Goal: Task Accomplishment & Management: Complete application form

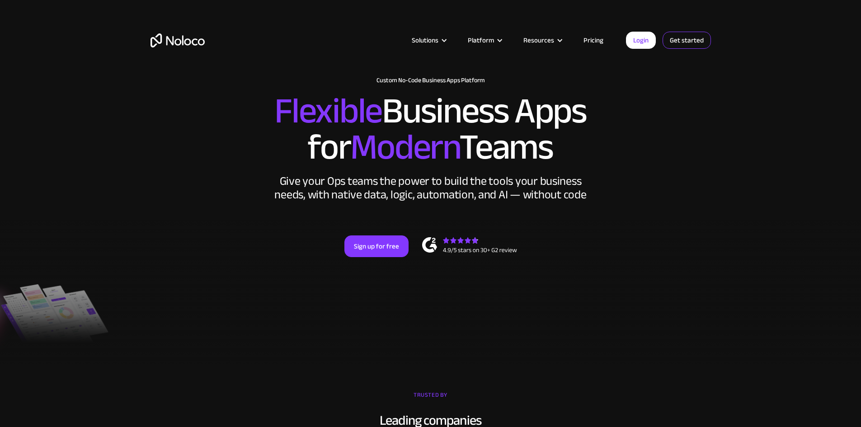
click at [684, 38] on link "Get started" at bounding box center [687, 40] width 48 height 17
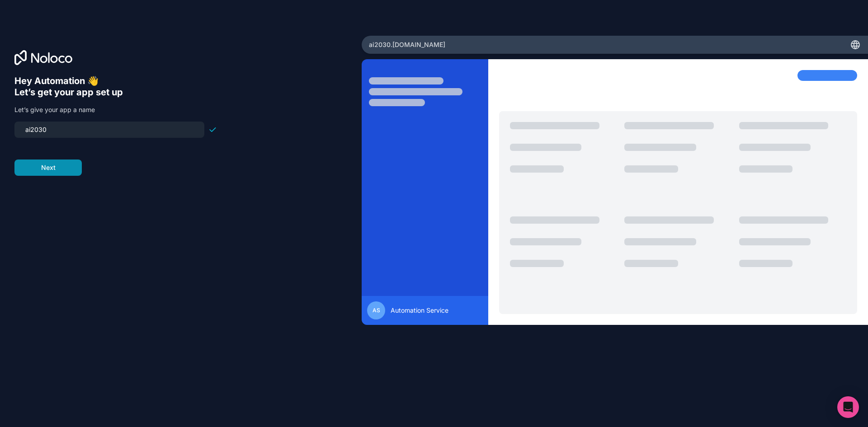
click at [38, 170] on button "Next" at bounding box center [47, 168] width 67 height 16
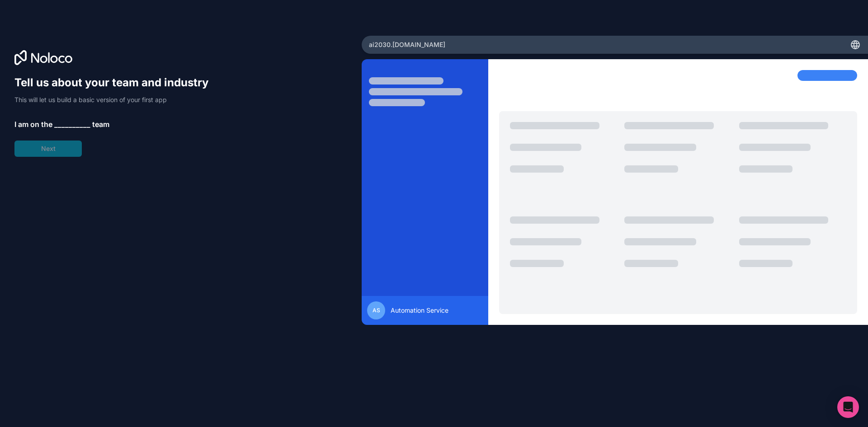
click at [66, 121] on span "__________" at bounding box center [72, 124] width 36 height 11
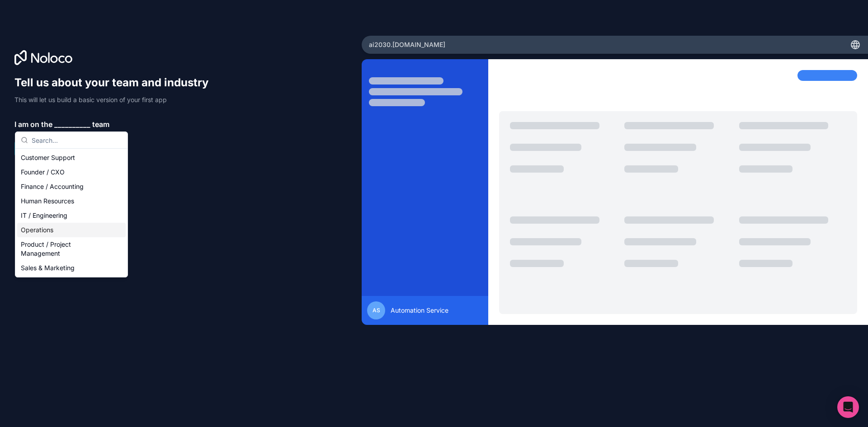
click at [62, 233] on div "Operations" at bounding box center [71, 230] width 108 height 14
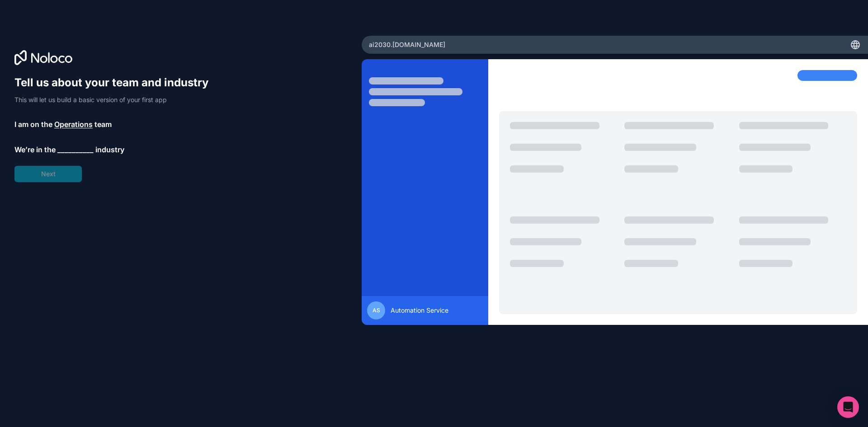
click at [66, 146] on span "__________" at bounding box center [75, 149] width 36 height 11
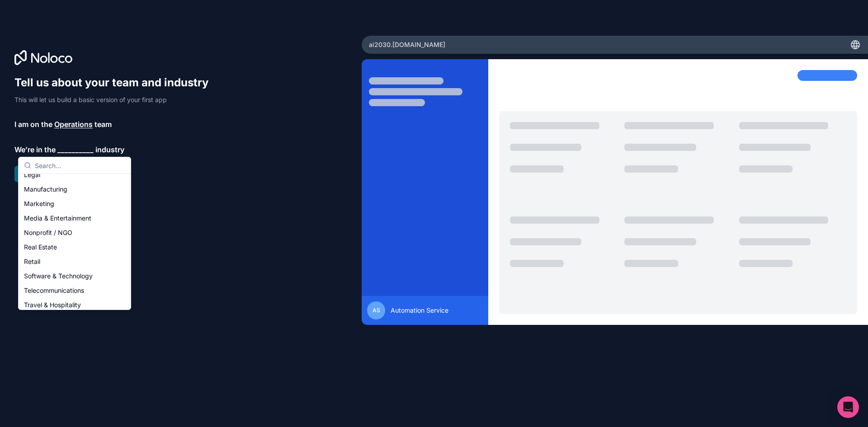
scroll to position [136, 0]
click at [52, 226] on div "Nonprofit / NGO" at bounding box center [74, 221] width 108 height 14
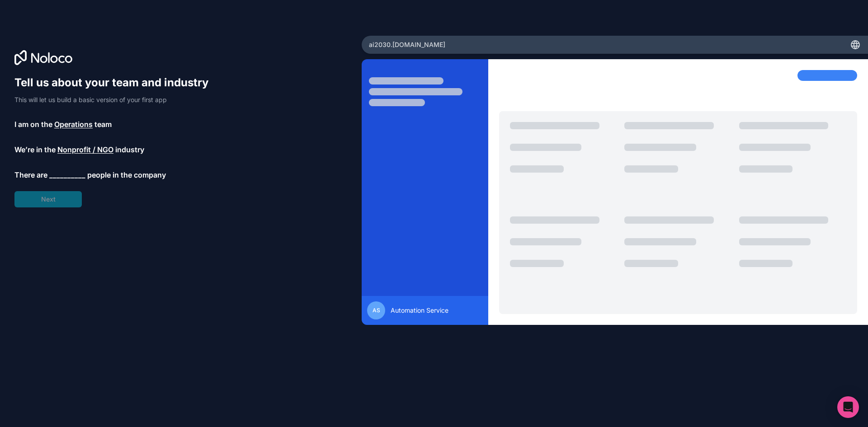
click at [60, 174] on span "__________" at bounding box center [67, 174] width 36 height 11
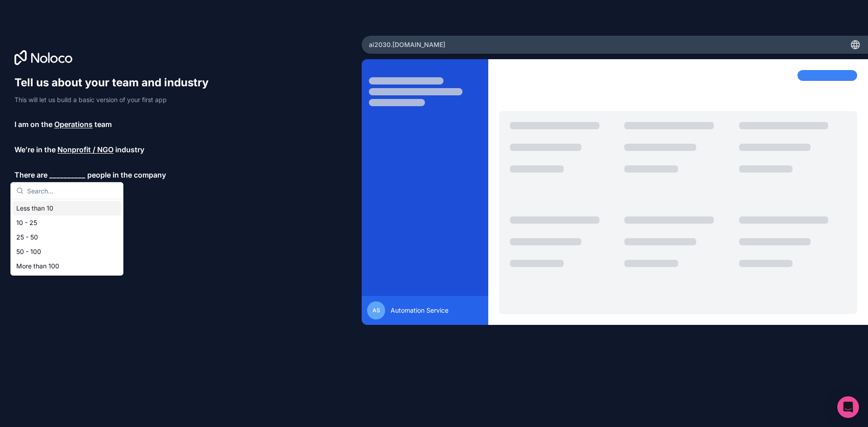
click at [43, 211] on div "Less than 10" at bounding box center [67, 208] width 108 height 14
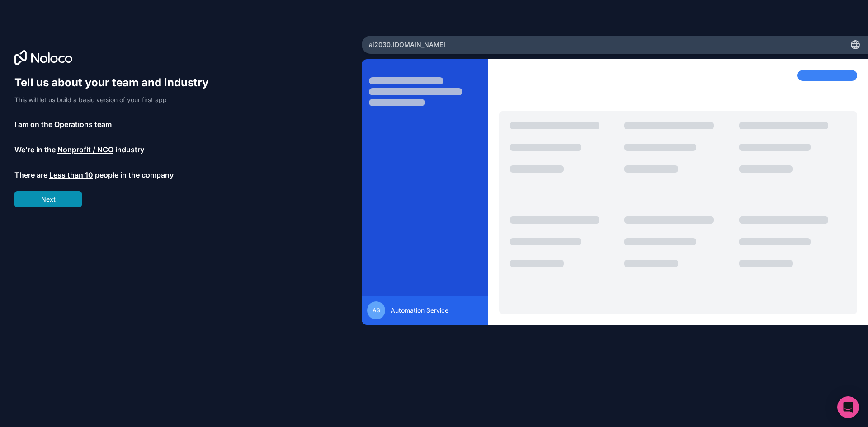
click at [45, 202] on button "Next" at bounding box center [47, 199] width 67 height 16
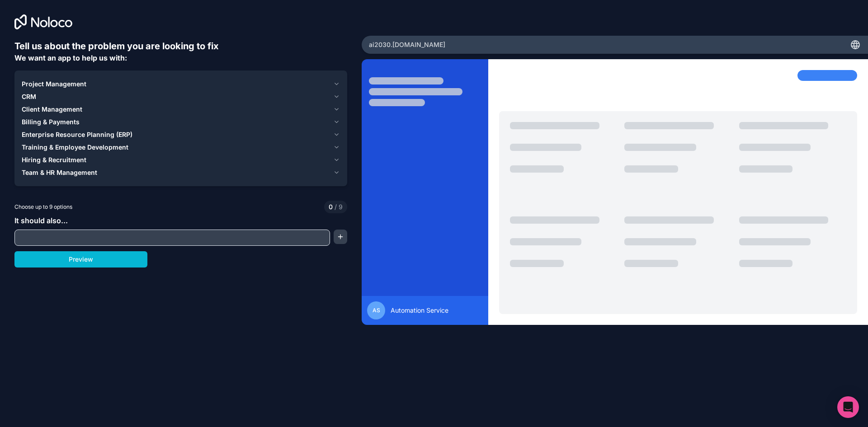
click at [145, 85] on div "Project Management" at bounding box center [176, 84] width 308 height 9
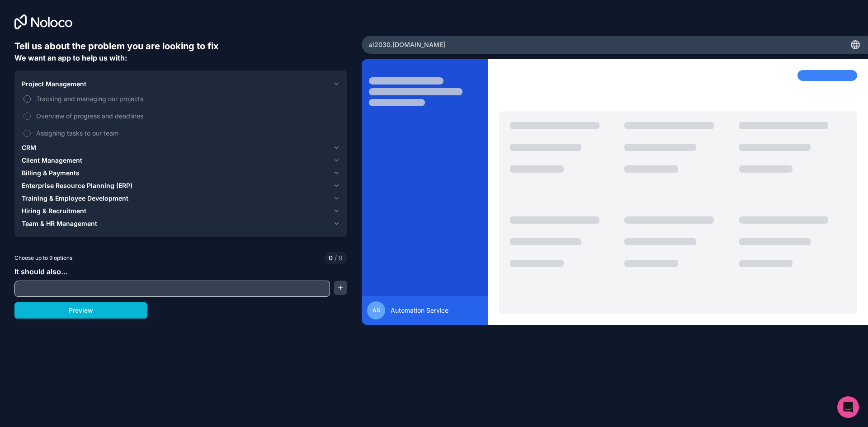
click at [28, 99] on button "Tracking and managing our projects" at bounding box center [27, 98] width 7 height 7
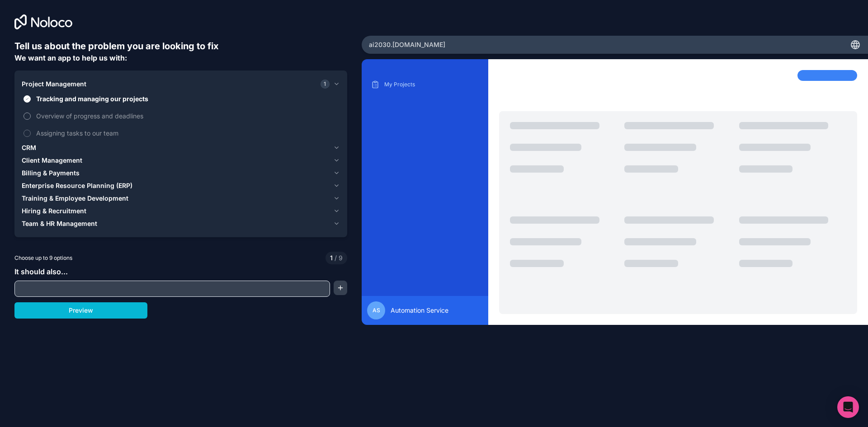
click at [26, 112] on label "Overview of progress and deadlines" at bounding box center [181, 116] width 318 height 17
click at [26, 113] on button "Overview of progress and deadlines" at bounding box center [27, 116] width 7 height 7
click at [25, 131] on button "Assigning tasks to our team" at bounding box center [27, 133] width 7 height 7
click at [69, 287] on input "text" at bounding box center [172, 288] width 311 height 13
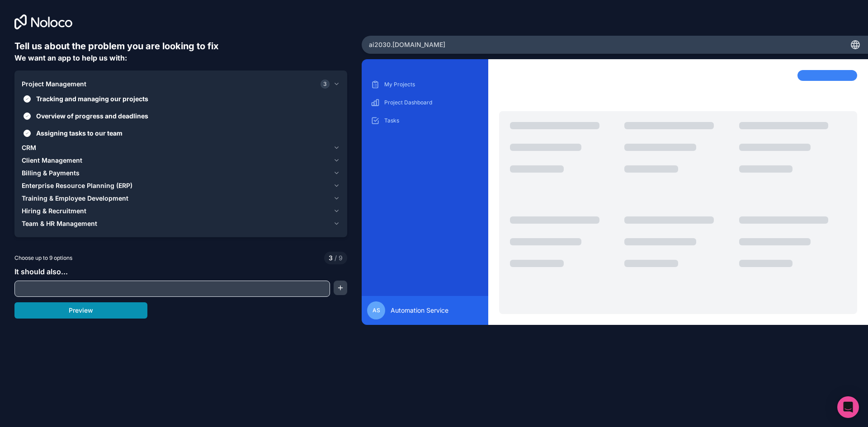
click at [84, 309] on button "Preview" at bounding box center [80, 310] width 133 height 16
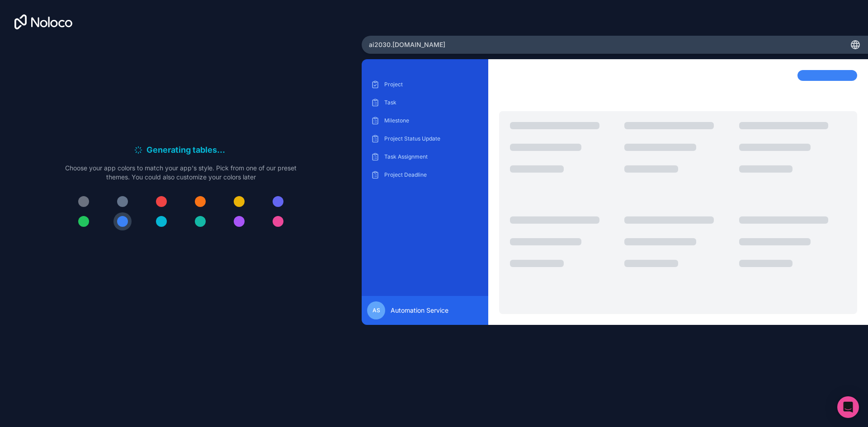
click at [236, 218] on div at bounding box center [239, 221] width 11 height 11
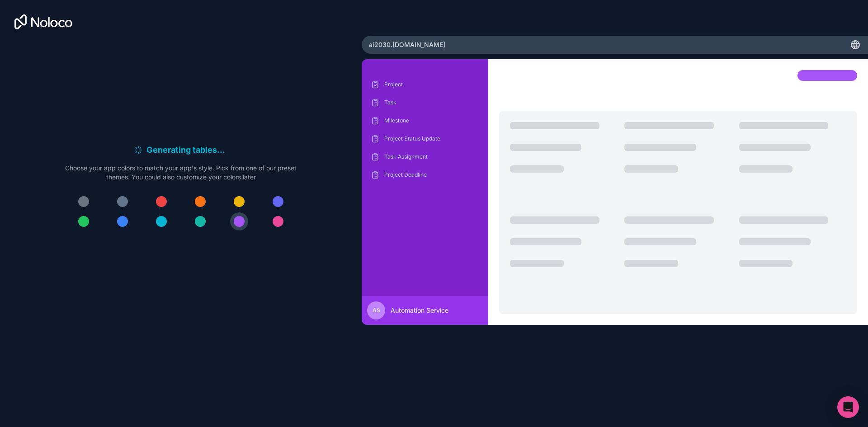
click at [122, 221] on div at bounding box center [122, 221] width 11 height 11
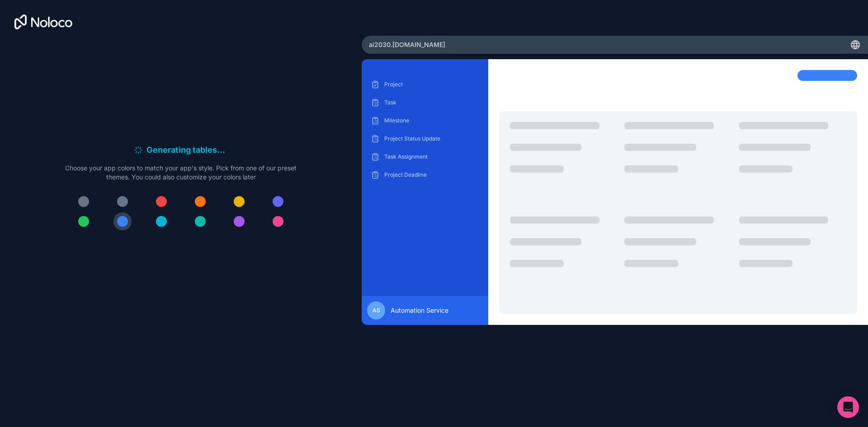
click at [120, 202] on div at bounding box center [122, 201] width 11 height 11
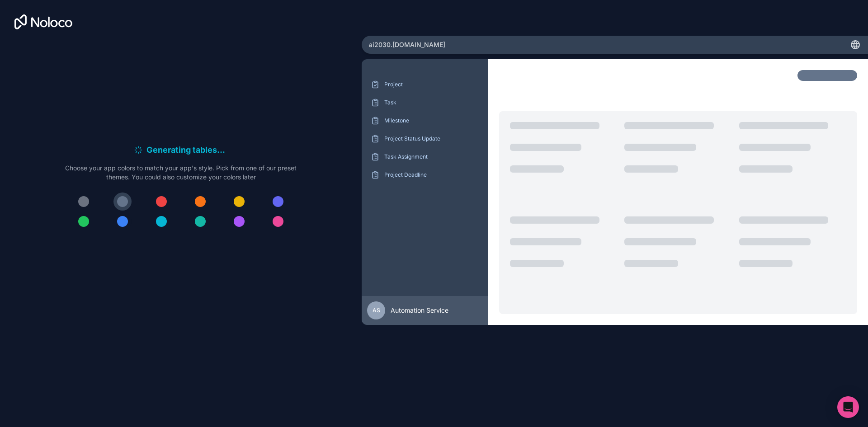
click at [121, 219] on div at bounding box center [122, 221] width 11 height 11
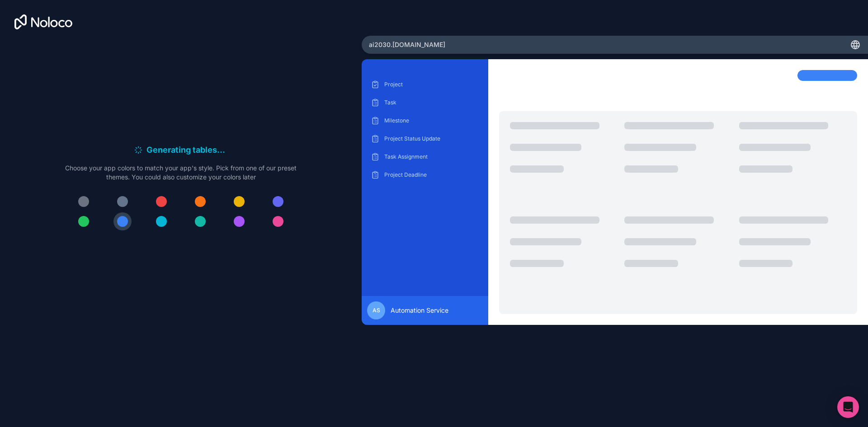
click at [279, 199] on div at bounding box center [278, 201] width 11 height 11
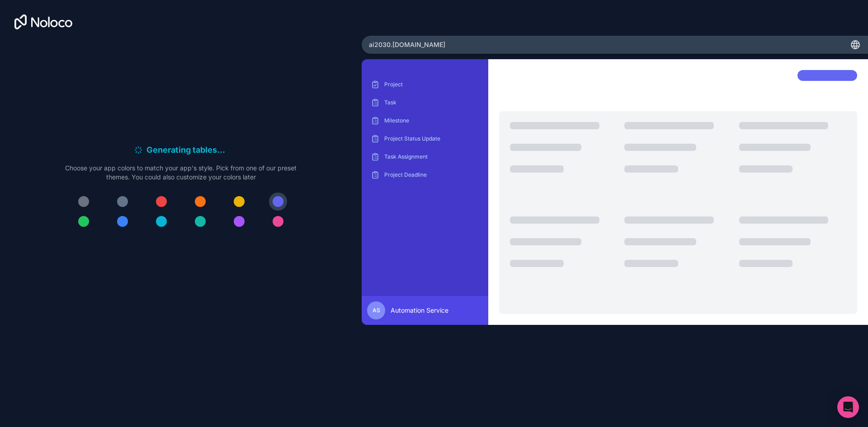
click at [118, 223] on div at bounding box center [122, 221] width 11 height 11
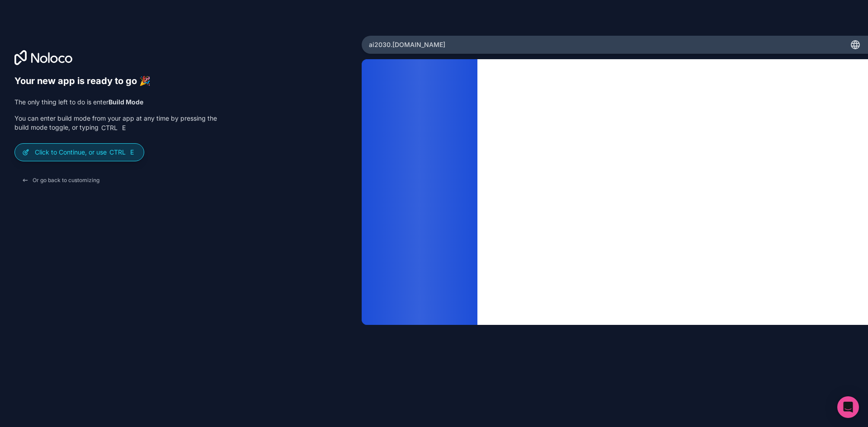
click at [96, 155] on p "Click to Continue, or use Ctrl E" at bounding box center [86, 152] width 102 height 9
